Goal: Transaction & Acquisition: Purchase product/service

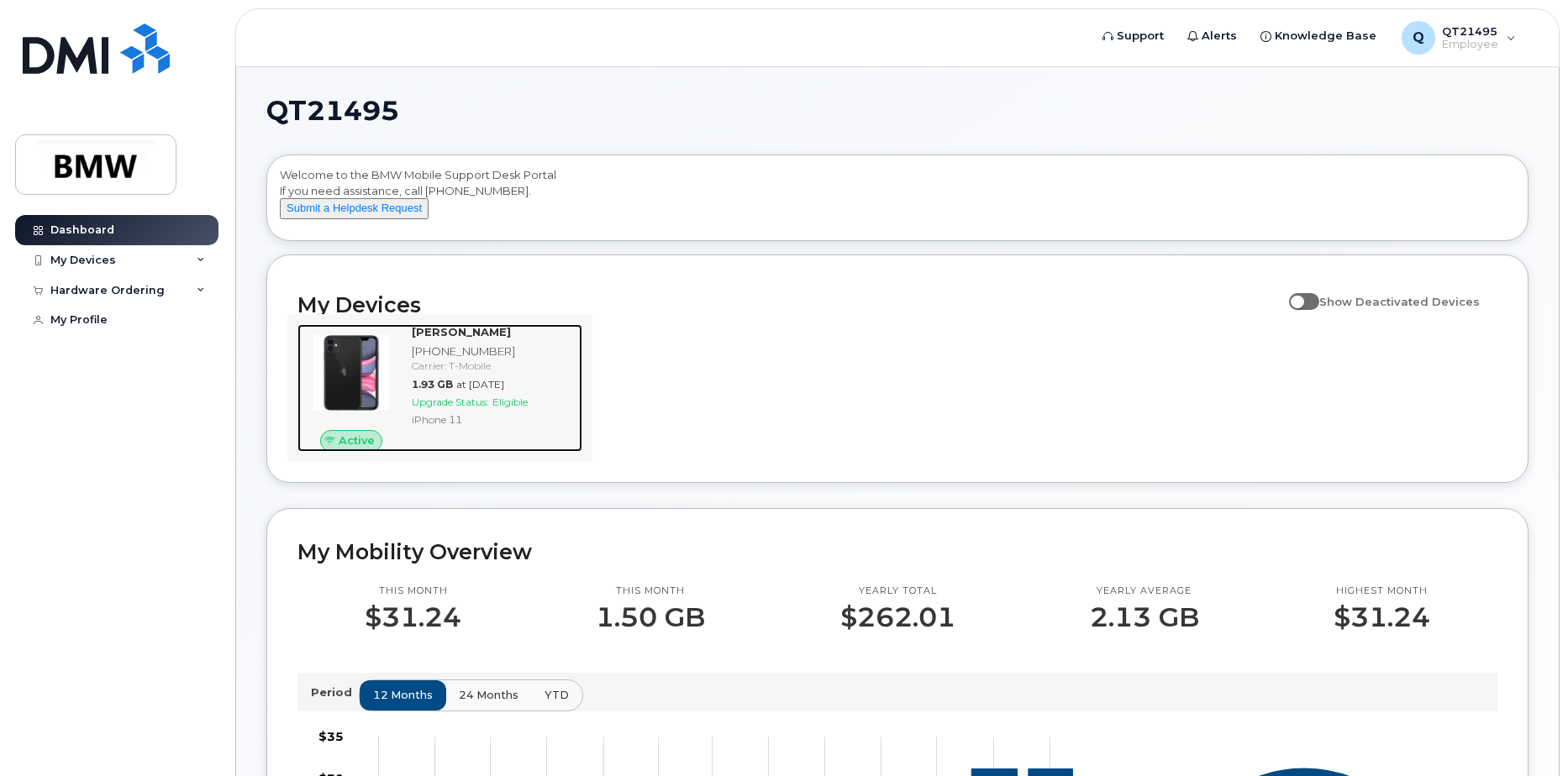
click at [506, 409] on span "Eligible" at bounding box center [510, 402] width 35 height 13
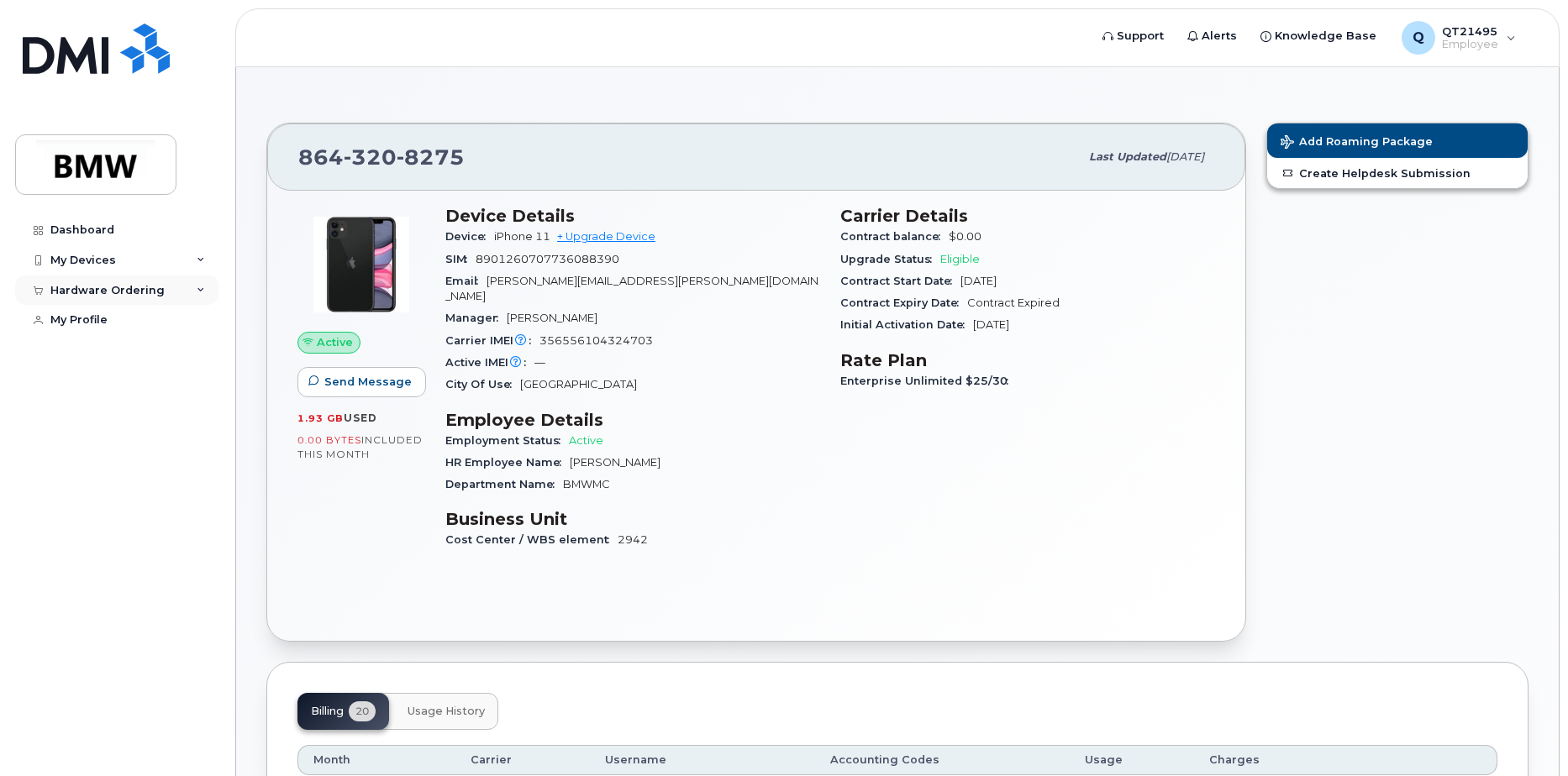
click at [201, 295] on div "Hardware Ordering" at bounding box center [116, 291] width 203 height 30
click at [118, 315] on div "New Order" at bounding box center [89, 320] width 64 height 15
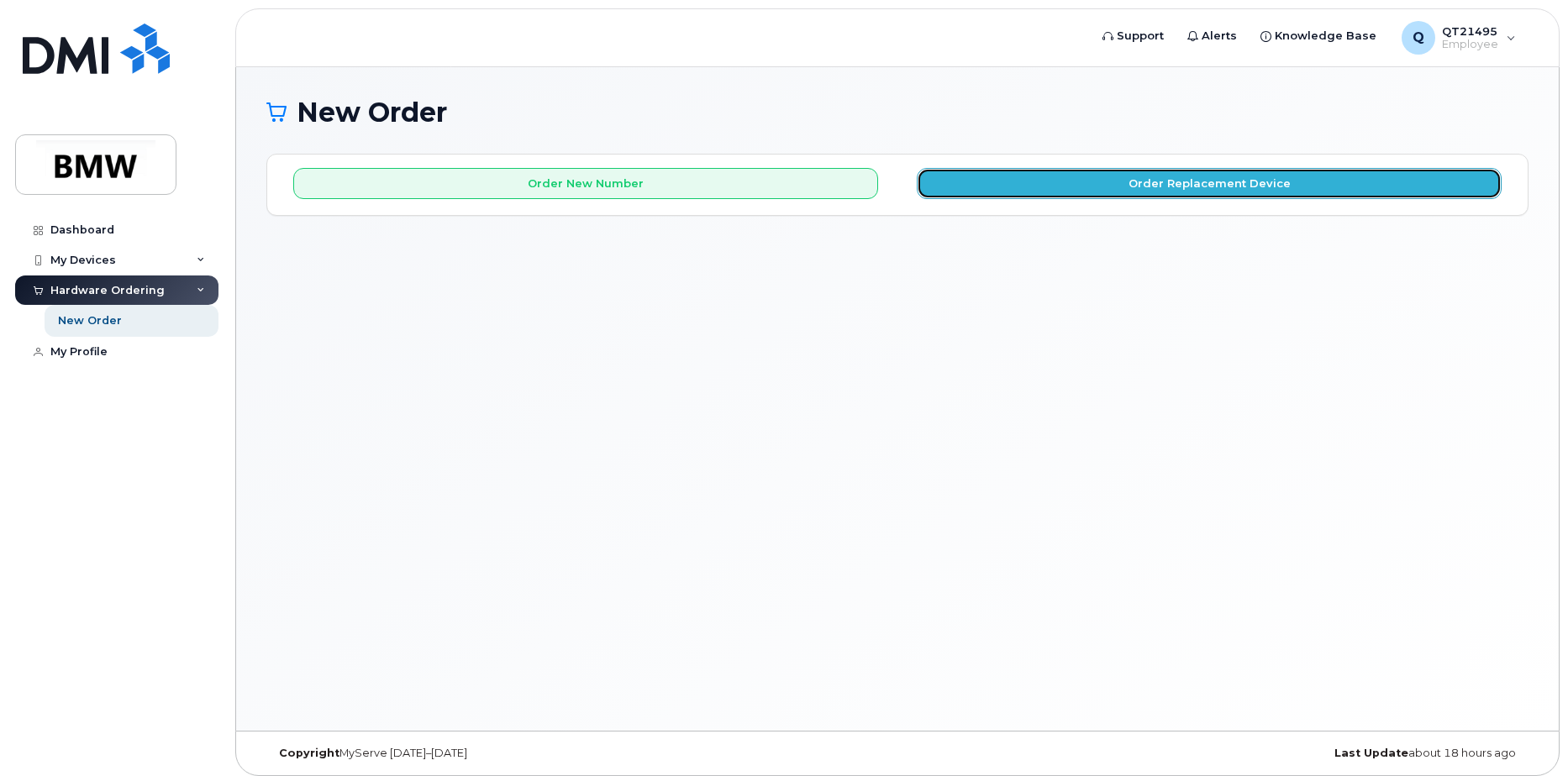
click at [985, 195] on button "Order Replacement Device" at bounding box center [1208, 184] width 585 height 31
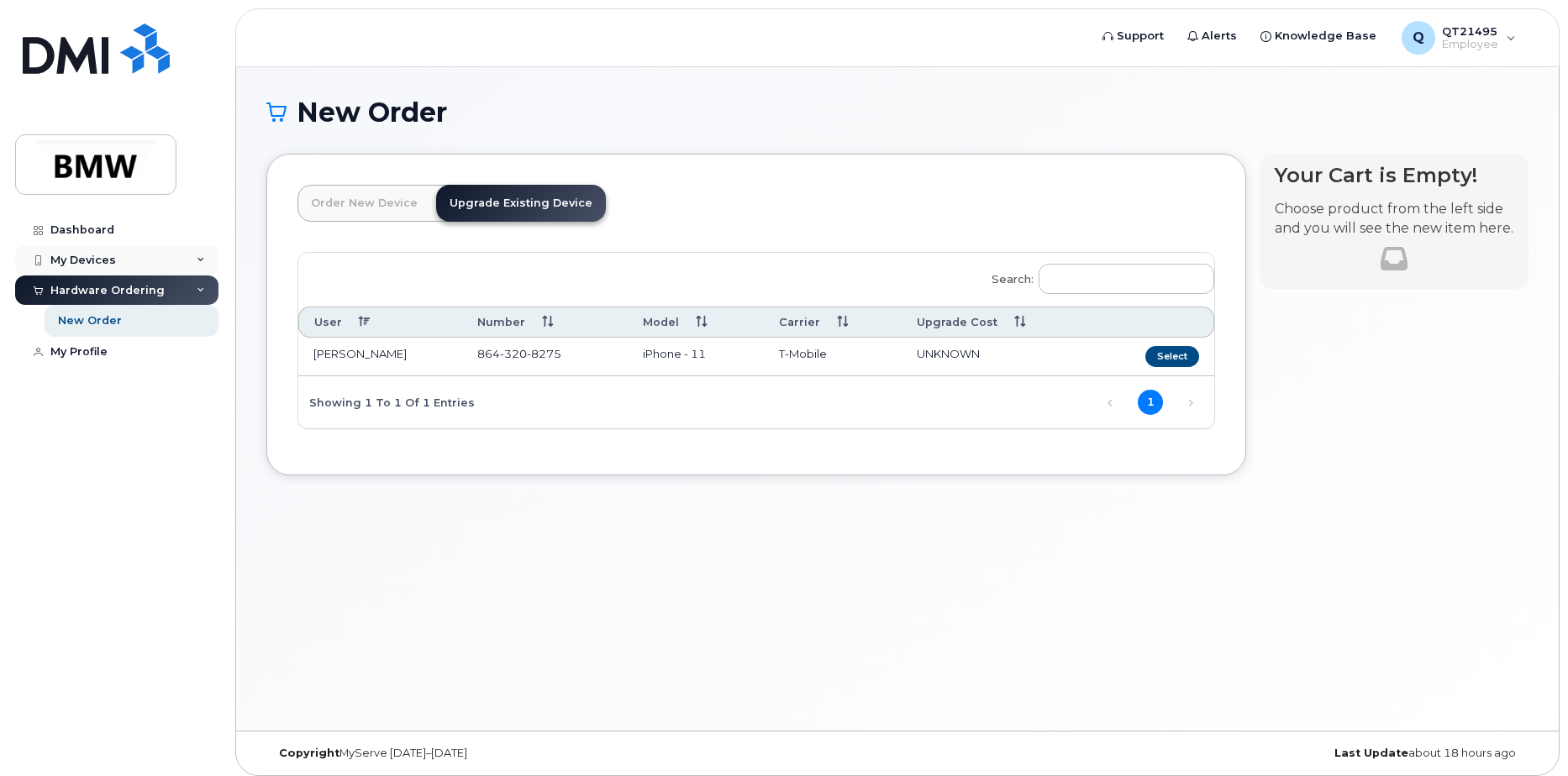
click at [112, 254] on div "My Devices" at bounding box center [83, 260] width 66 height 14
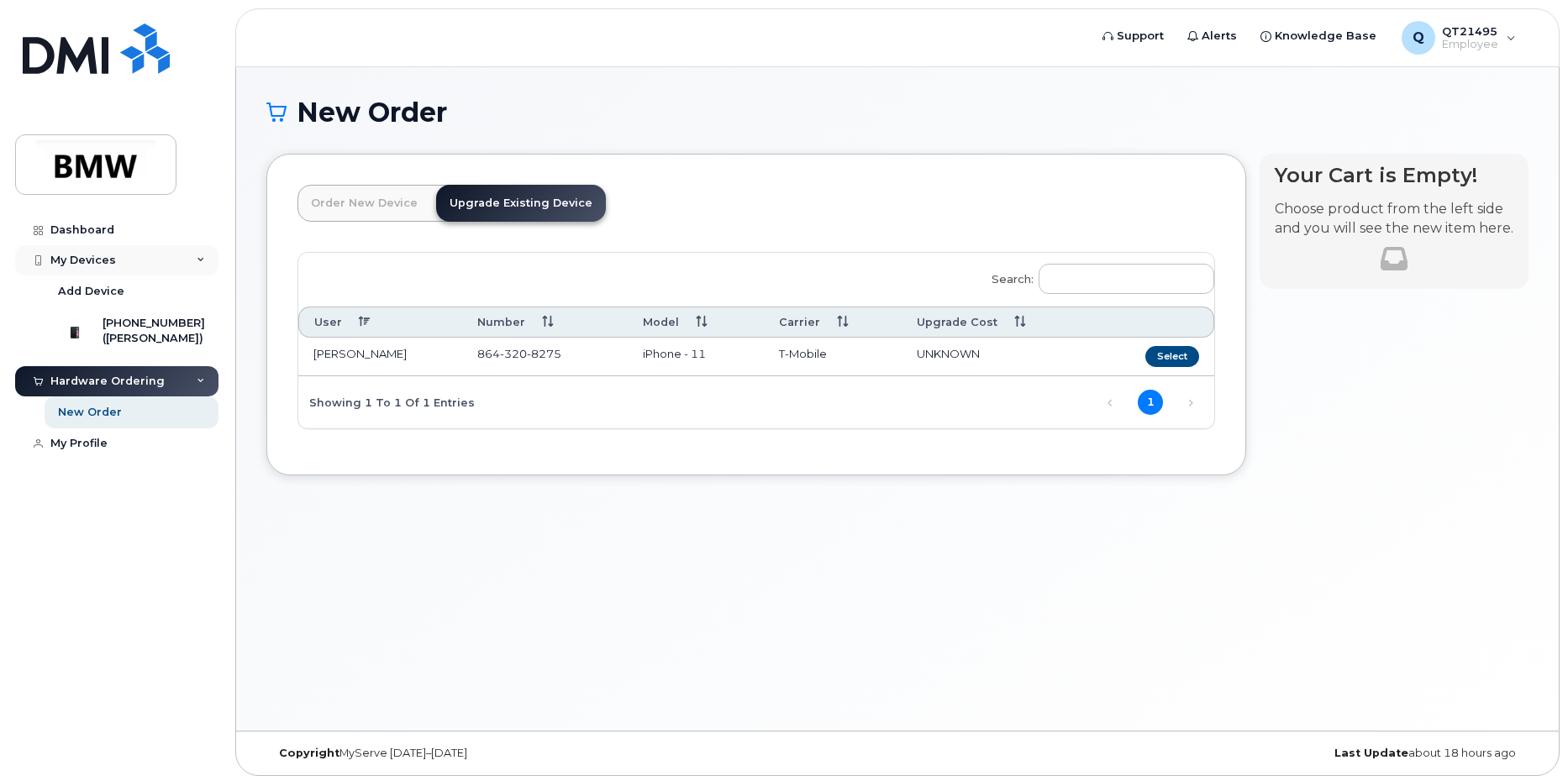
click at [110, 254] on div "My Devices" at bounding box center [83, 260] width 66 height 14
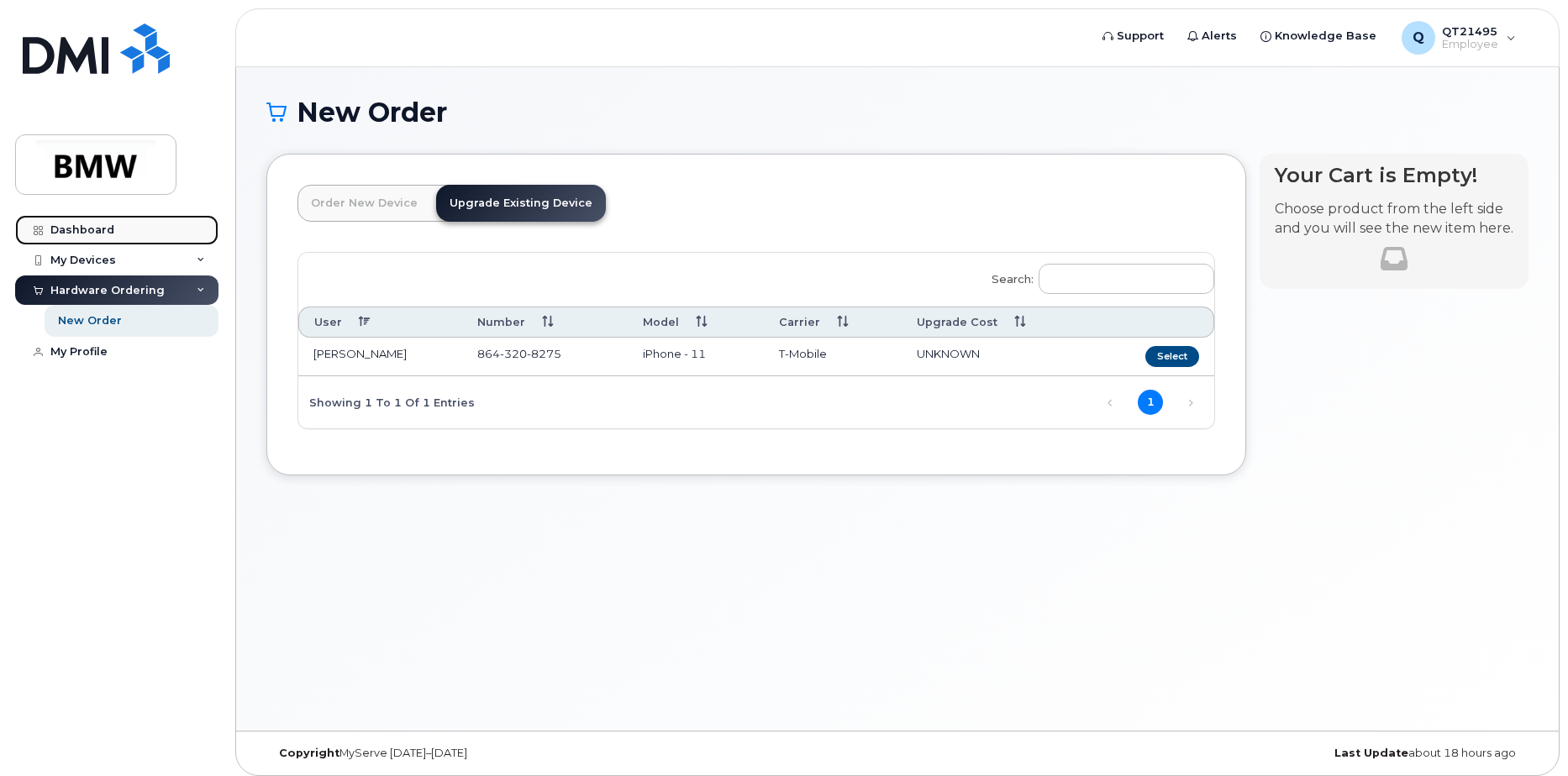
click at [102, 235] on div "Dashboard" at bounding box center [82, 231] width 64 height 14
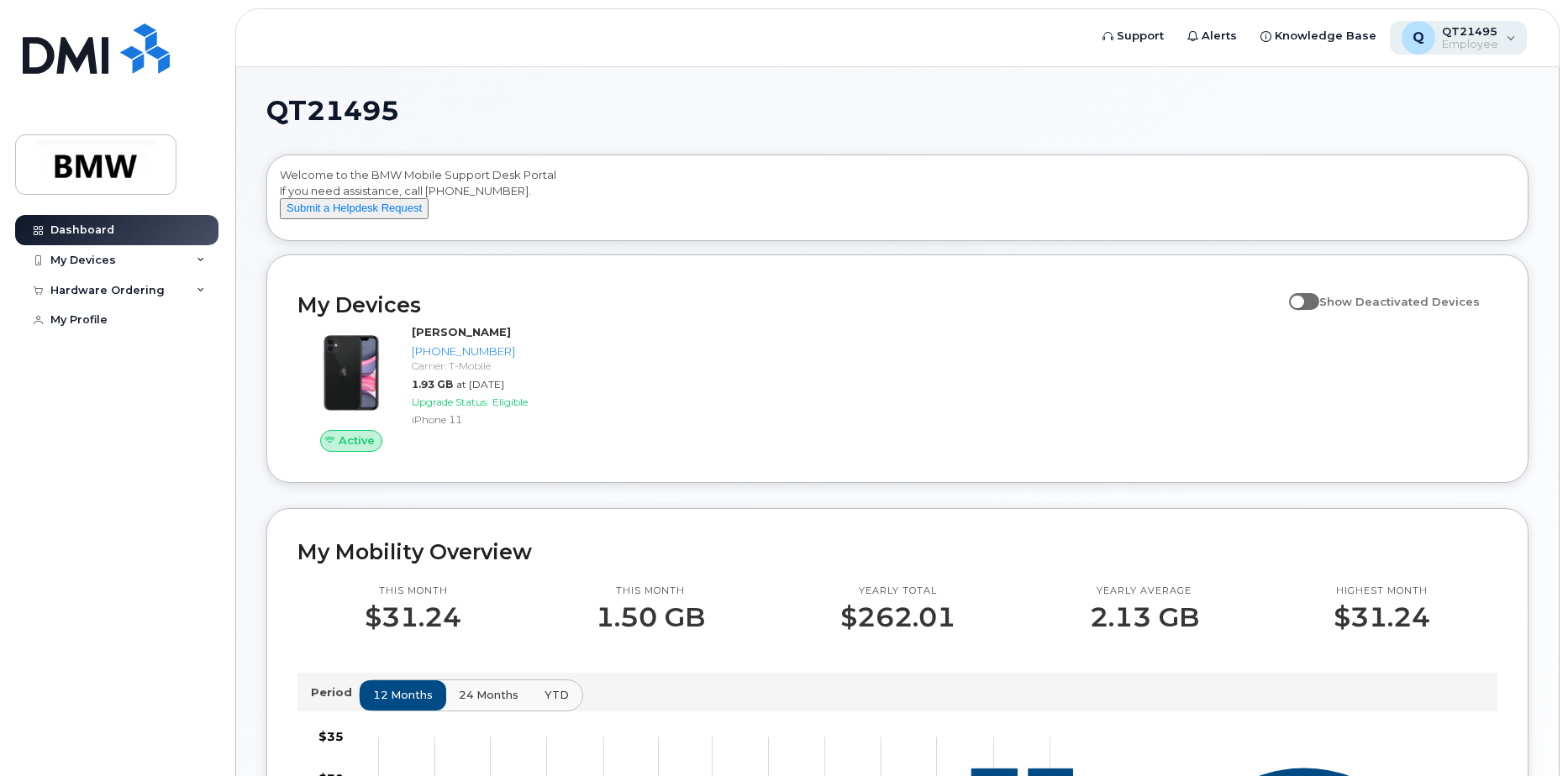
click at [1497, 44] on span "Employee" at bounding box center [1470, 44] width 56 height 14
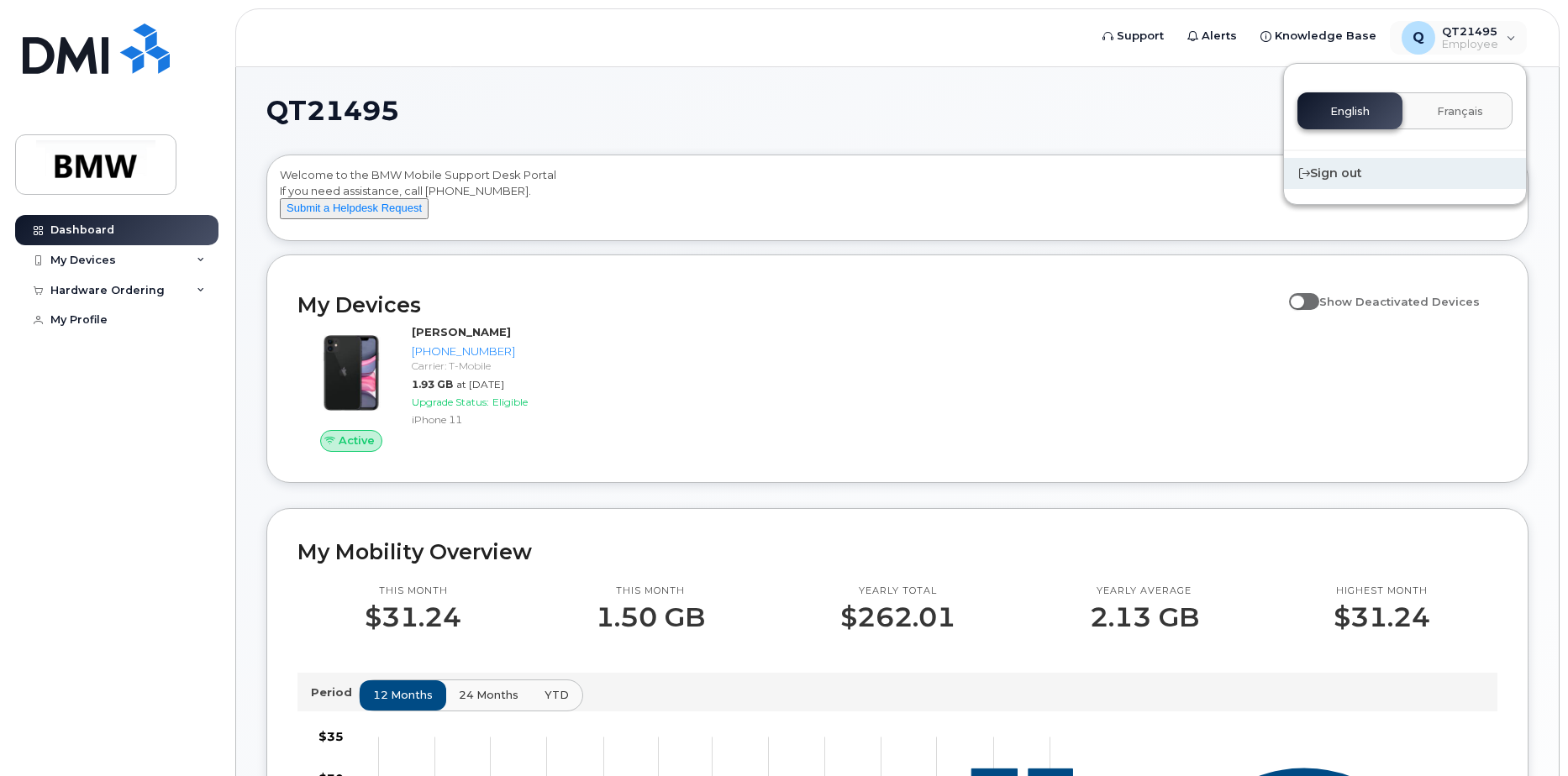
click at [1344, 175] on div "Sign out" at bounding box center [1405, 174] width 242 height 31
